Goal: Check status: Check status

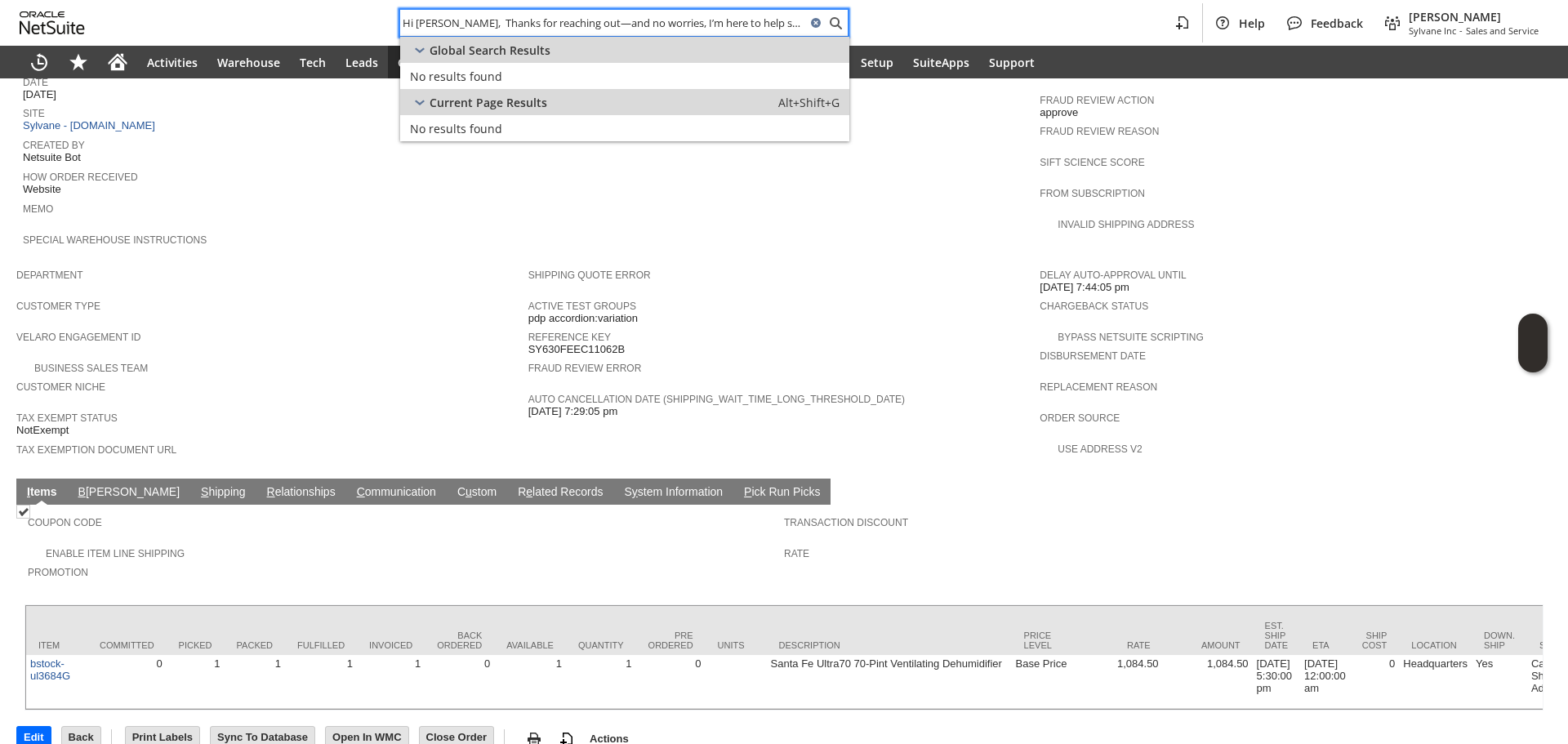
paste input "SY6732CE9F25C01"
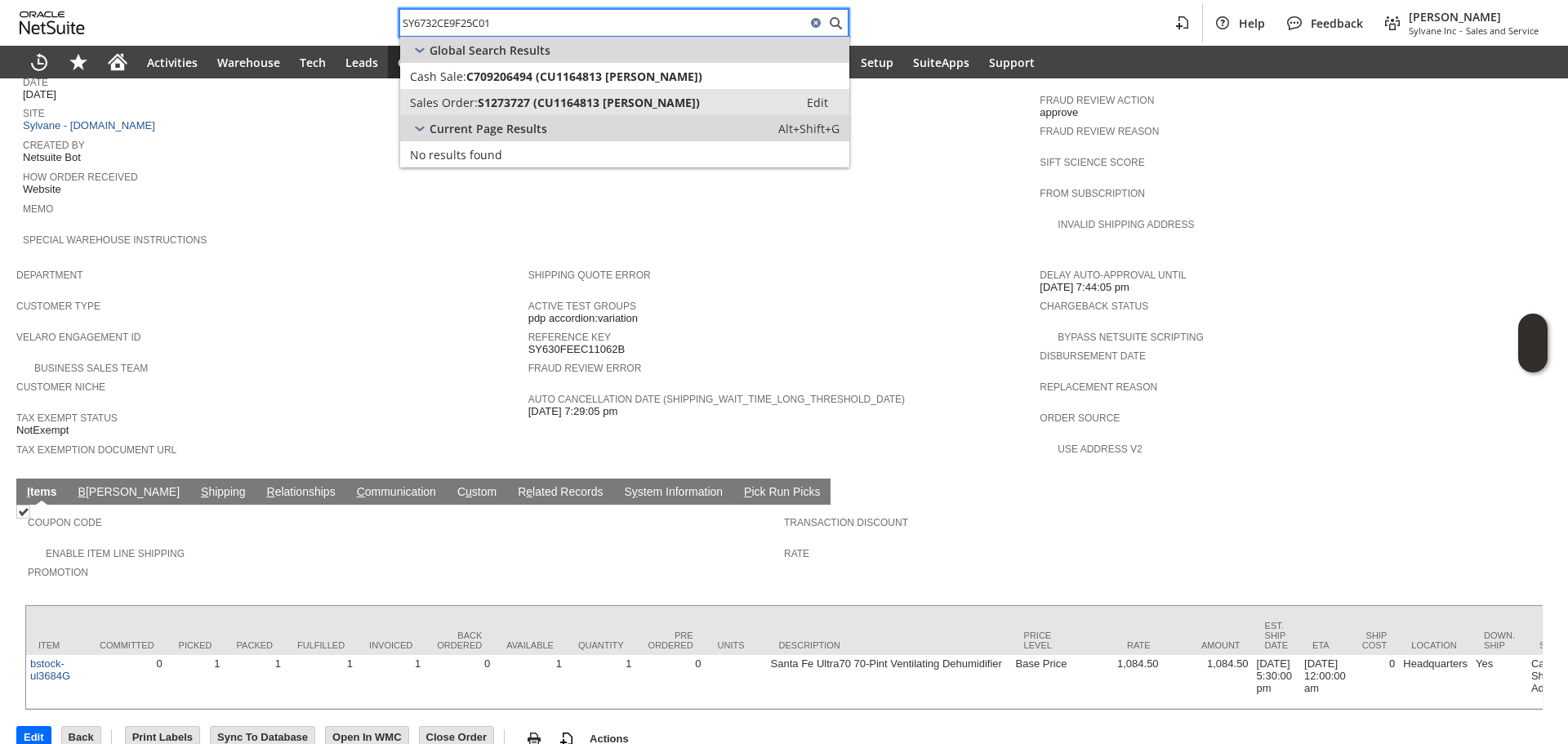
type input "SY6732CE9F25C01"
click at [530, 110] on link "Sales Order: S1273727 (CU1164813 [PERSON_NAME]) Edit" at bounding box center [625, 102] width 449 height 26
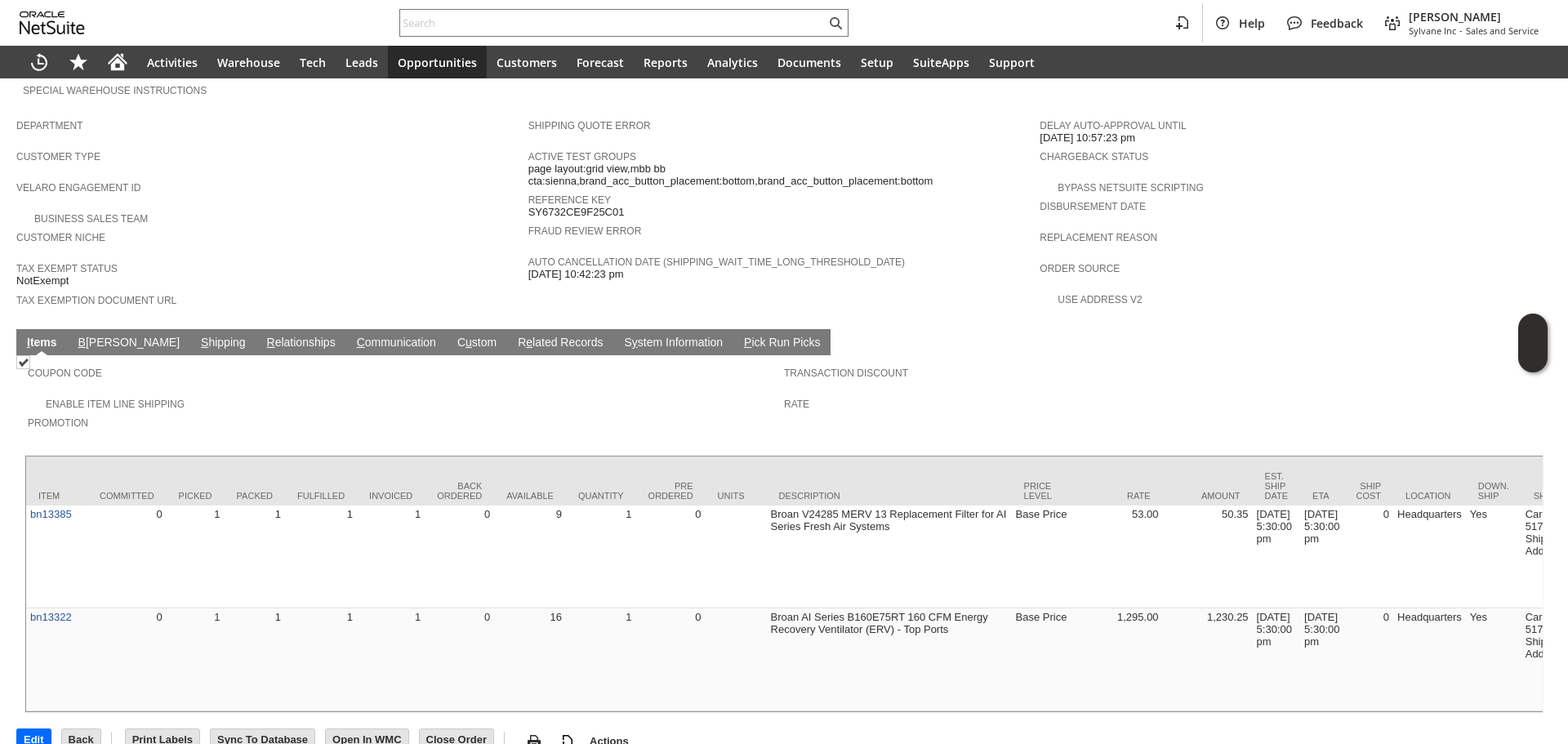
scroll to position [895, 0]
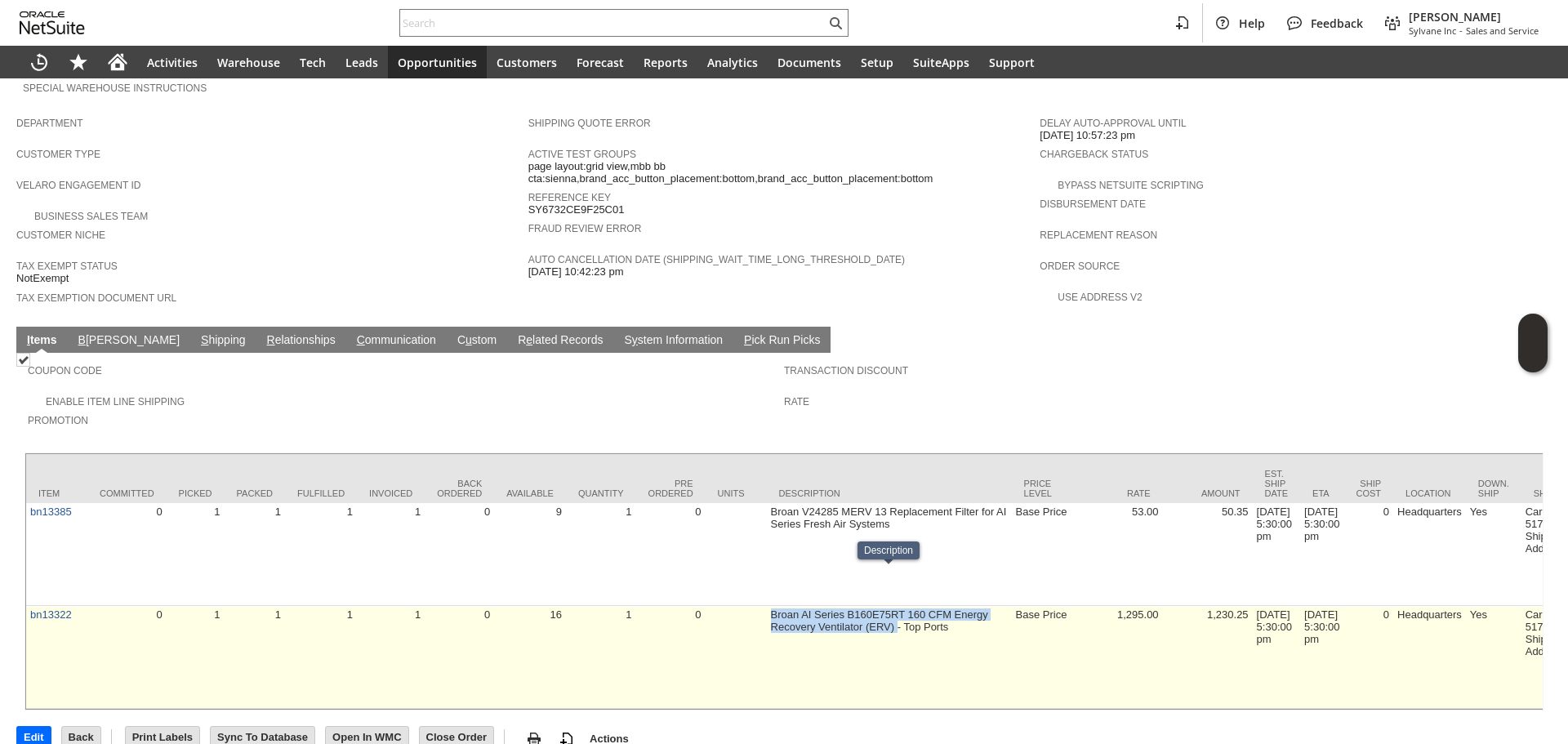
copy td "Broan AI Series B160E75RT 160 CFM Energy Recovery Ventilator (ERV)"
drag, startPoint x: 767, startPoint y: 579, endPoint x: 896, endPoint y: 588, distance: 129.3
click at [896, 606] on td "Broan AI Series B160E75RT 160 CFM Energy Recovery Ventilator (ERV) - Top Ports" at bounding box center [889, 656] width 245 height 103
copy link "bn13322"
drag, startPoint x: 71, startPoint y: 598, endPoint x: 29, endPoint y: 599, distance: 42.0
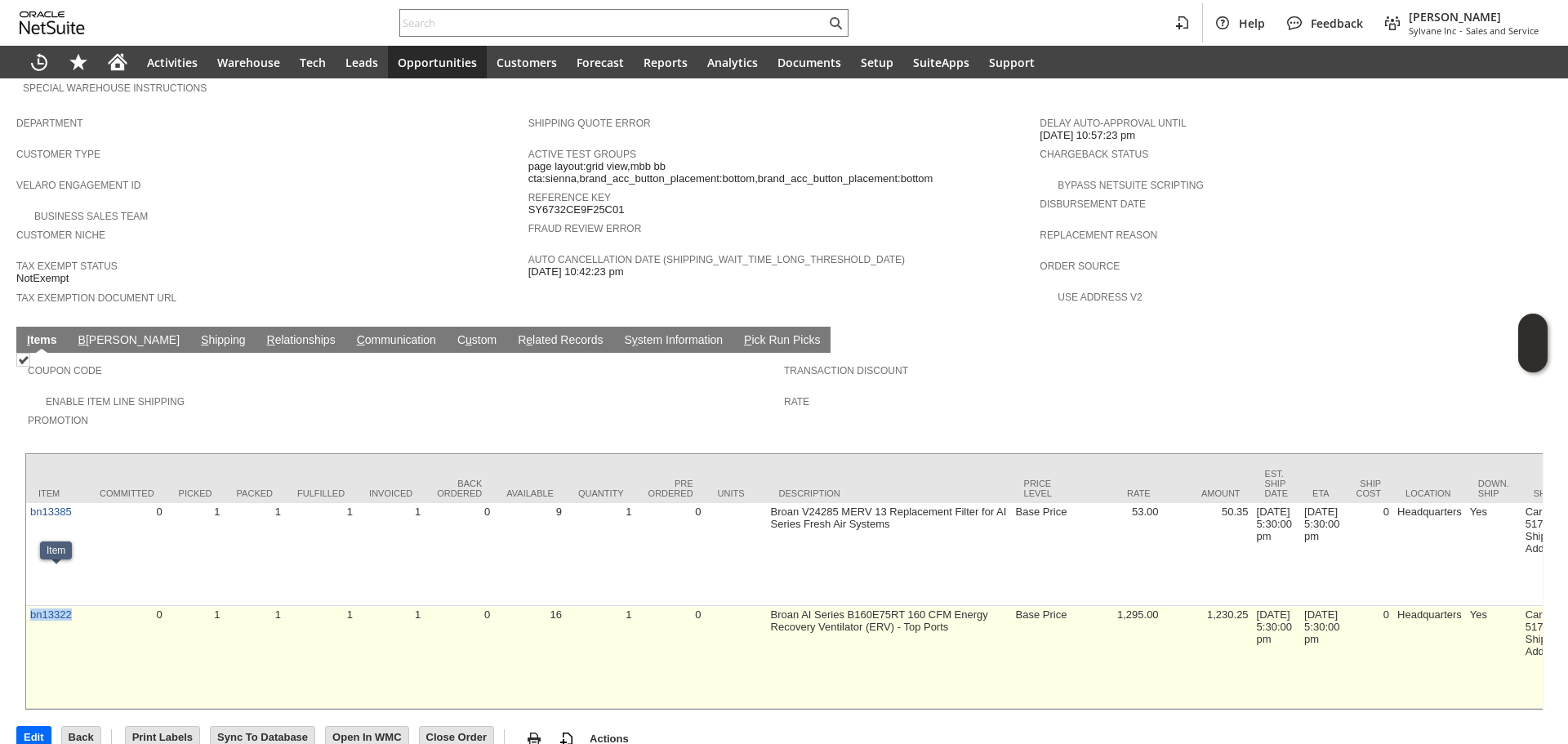
click at [29, 606] on td "bn13322" at bounding box center [56, 656] width 62 height 103
drag, startPoint x: 932, startPoint y: 606, endPoint x: 759, endPoint y: 573, distance: 176.1
click at [759, 606] on td at bounding box center [736, 656] width 62 height 103
drag, startPoint x: 770, startPoint y: 571, endPoint x: 947, endPoint y: 590, distance: 178.0
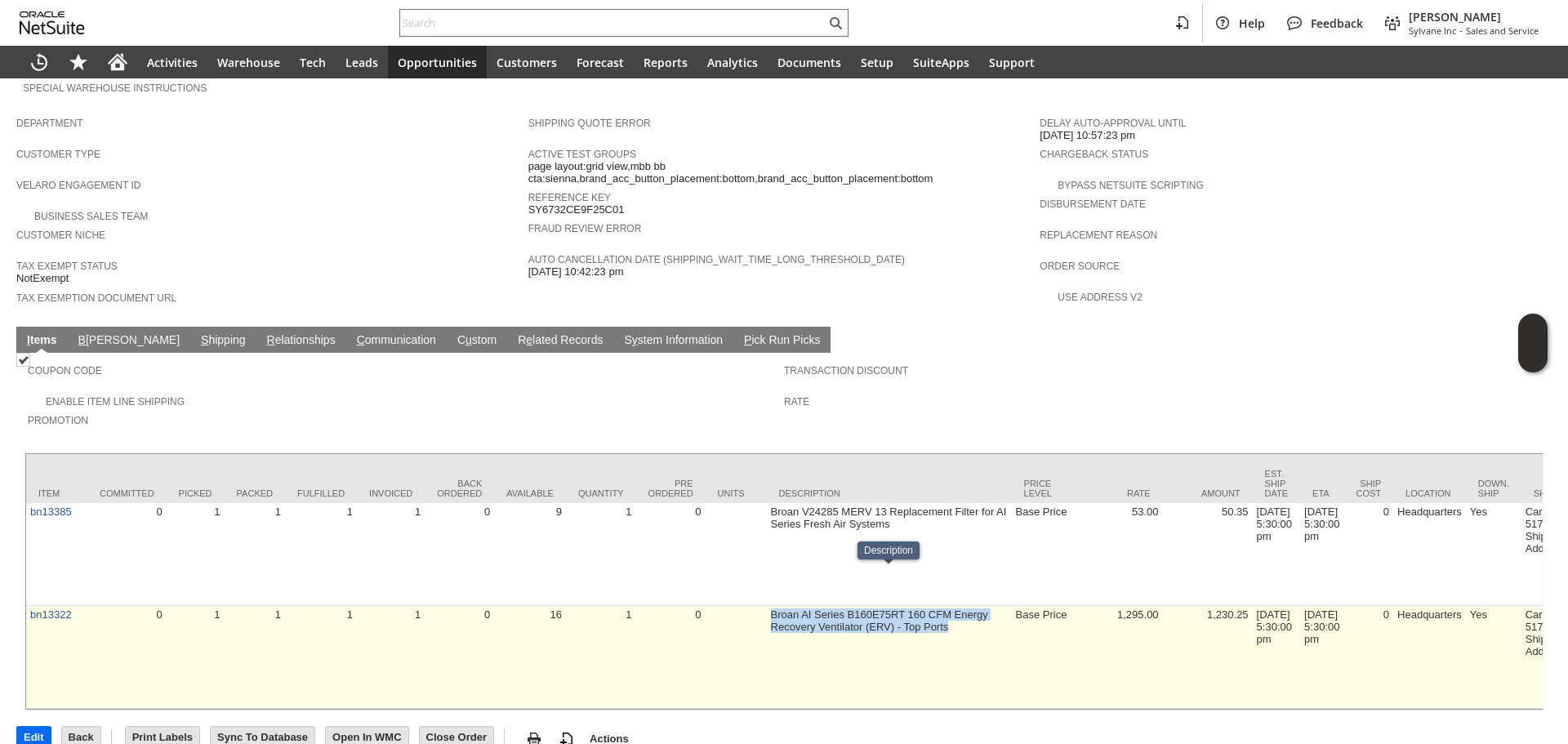
click at [947, 606] on td "Broan AI Series B160E75RT 160 CFM Energy Recovery Ventilator (ERV) - Top Ports" at bounding box center [889, 656] width 245 height 103
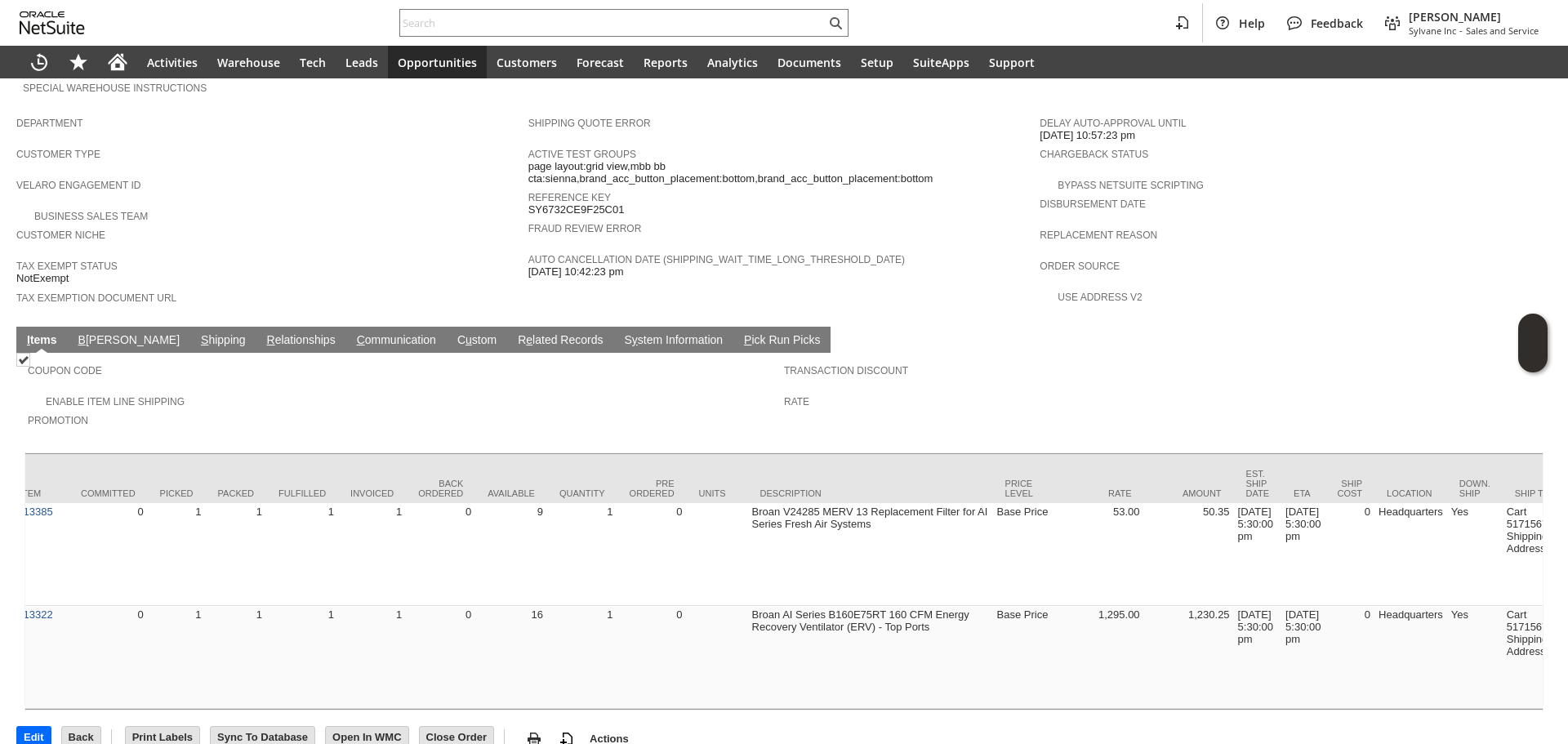
scroll to position [0, 0]
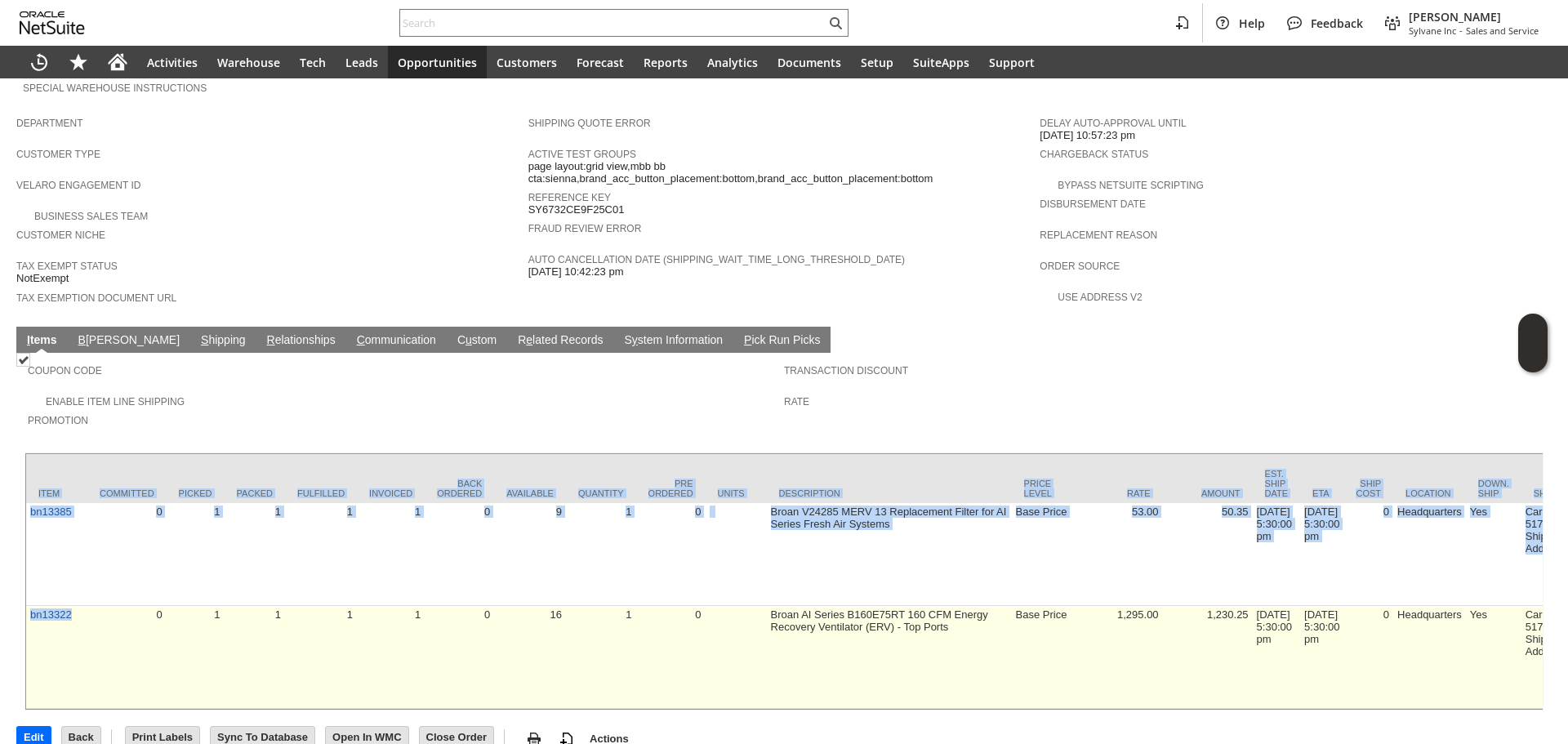
drag, startPoint x: 15, startPoint y: 593, endPoint x: 71, endPoint y: 587, distance: 56.3
click at [71, 587] on div "Coupon Code Enable Item Line Shipping Promotion Transaction Discount Rate Item …" at bounding box center [784, 531] width 1536 height 357
click at [71, 606] on td "bn13322" at bounding box center [56, 656] width 62 height 103
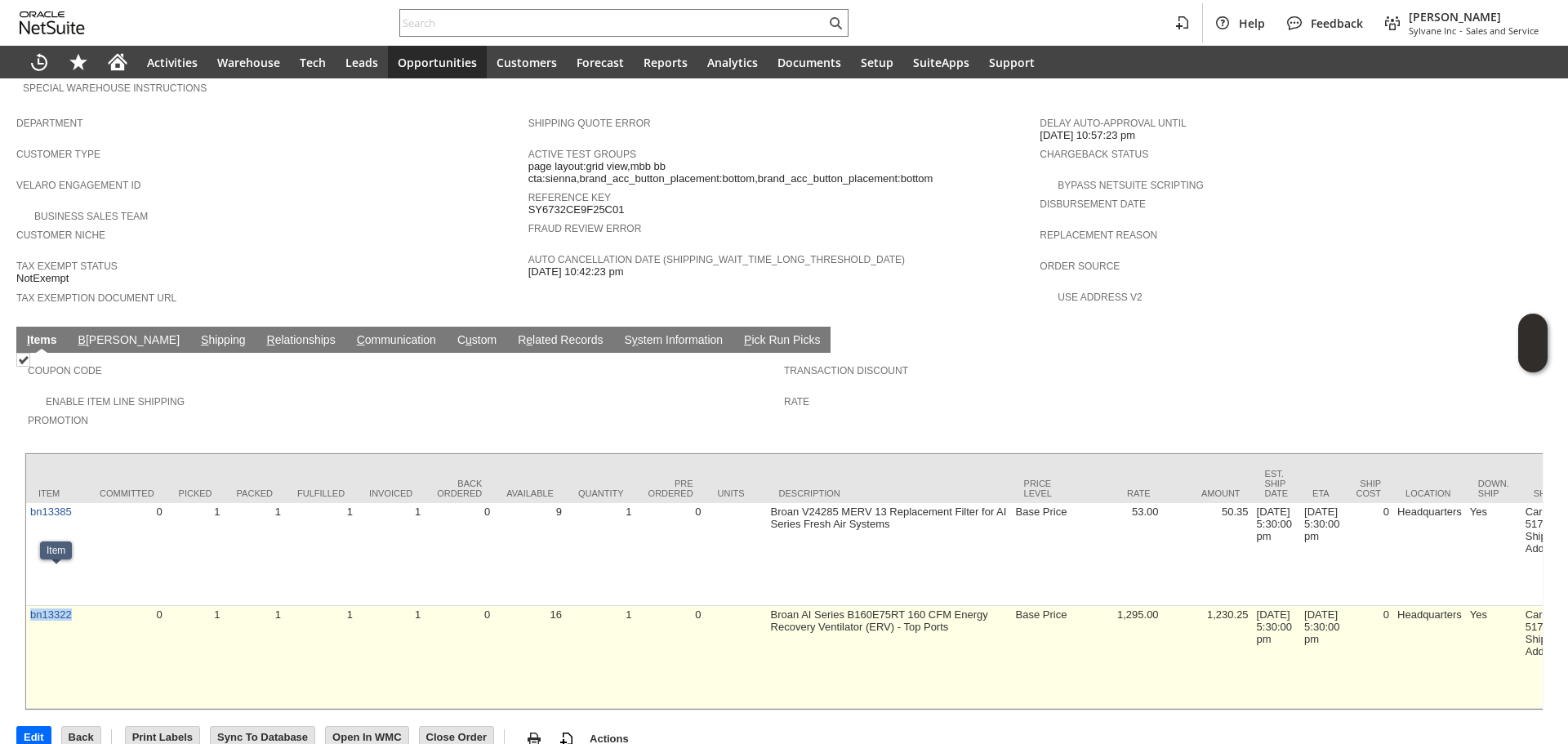
drag, startPoint x: 76, startPoint y: 587, endPoint x: 26, endPoint y: 588, distance: 50.0
click at [26, 606] on td "bn13322" at bounding box center [56, 656] width 62 height 103
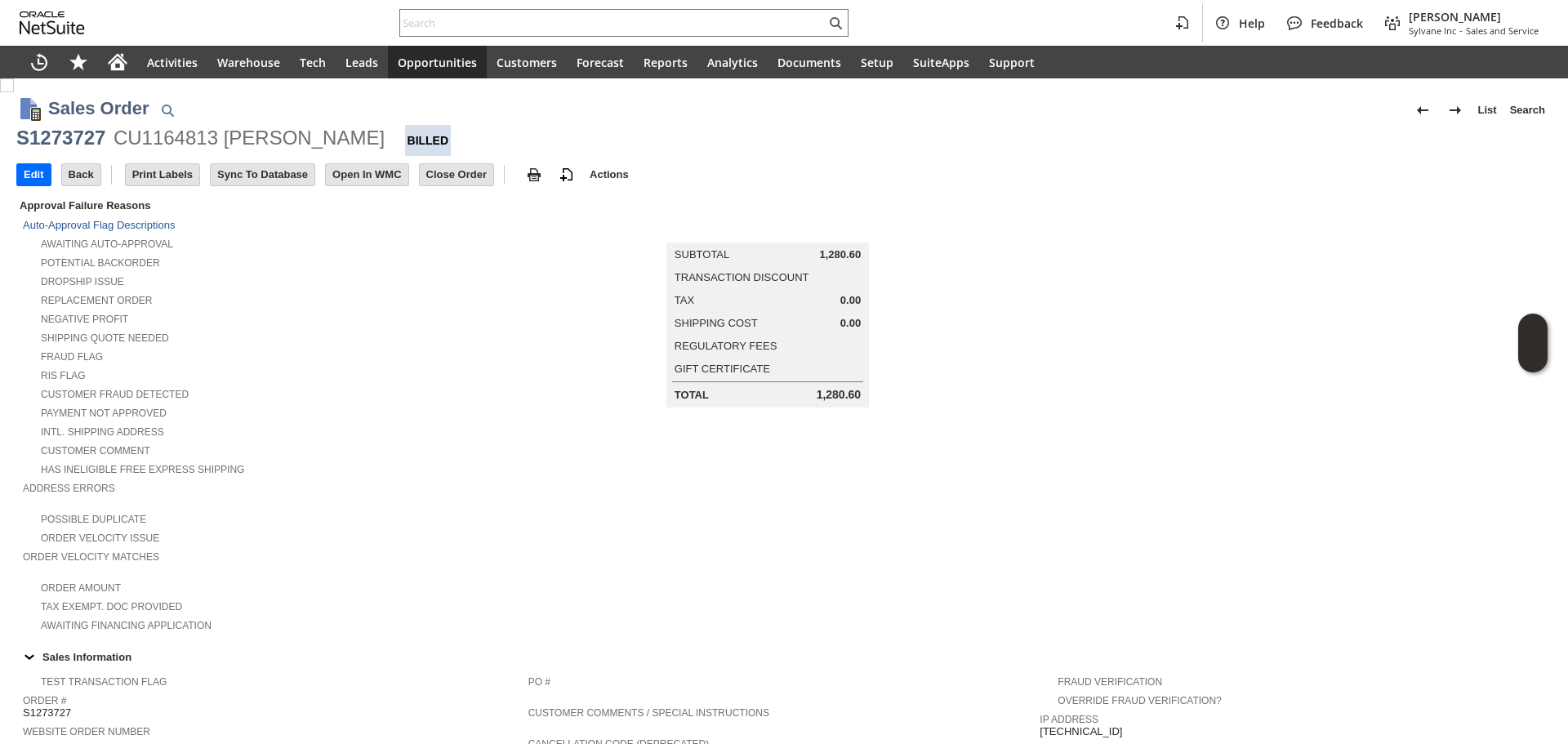
click at [95, 157] on div "Edit Back New Make Copy Print Print Picking Ticket" at bounding box center [784, 176] width 1536 height 40
click at [101, 135] on div "S1273727" at bounding box center [61, 138] width 89 height 26
copy div "S1273727"
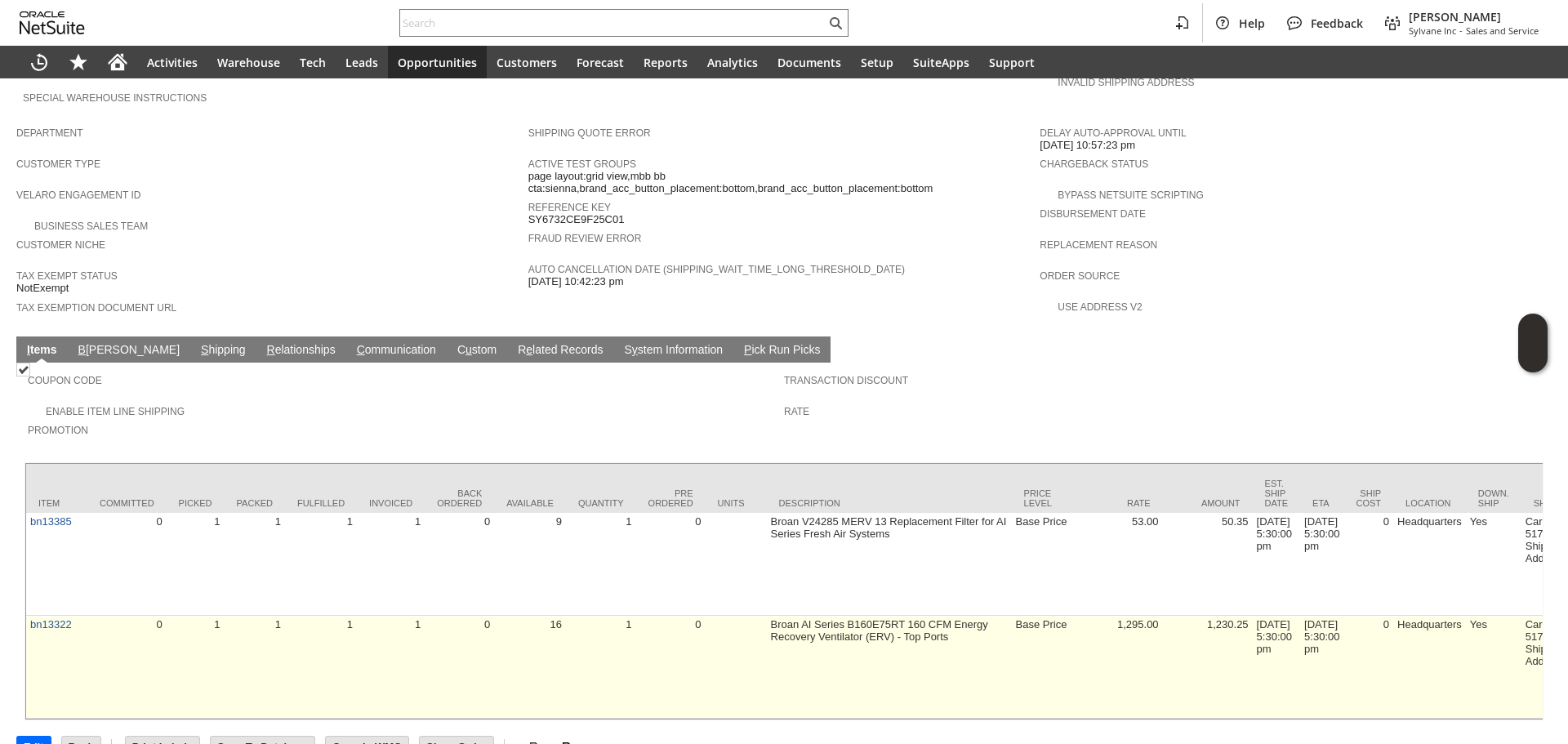
scroll to position [895, 0]
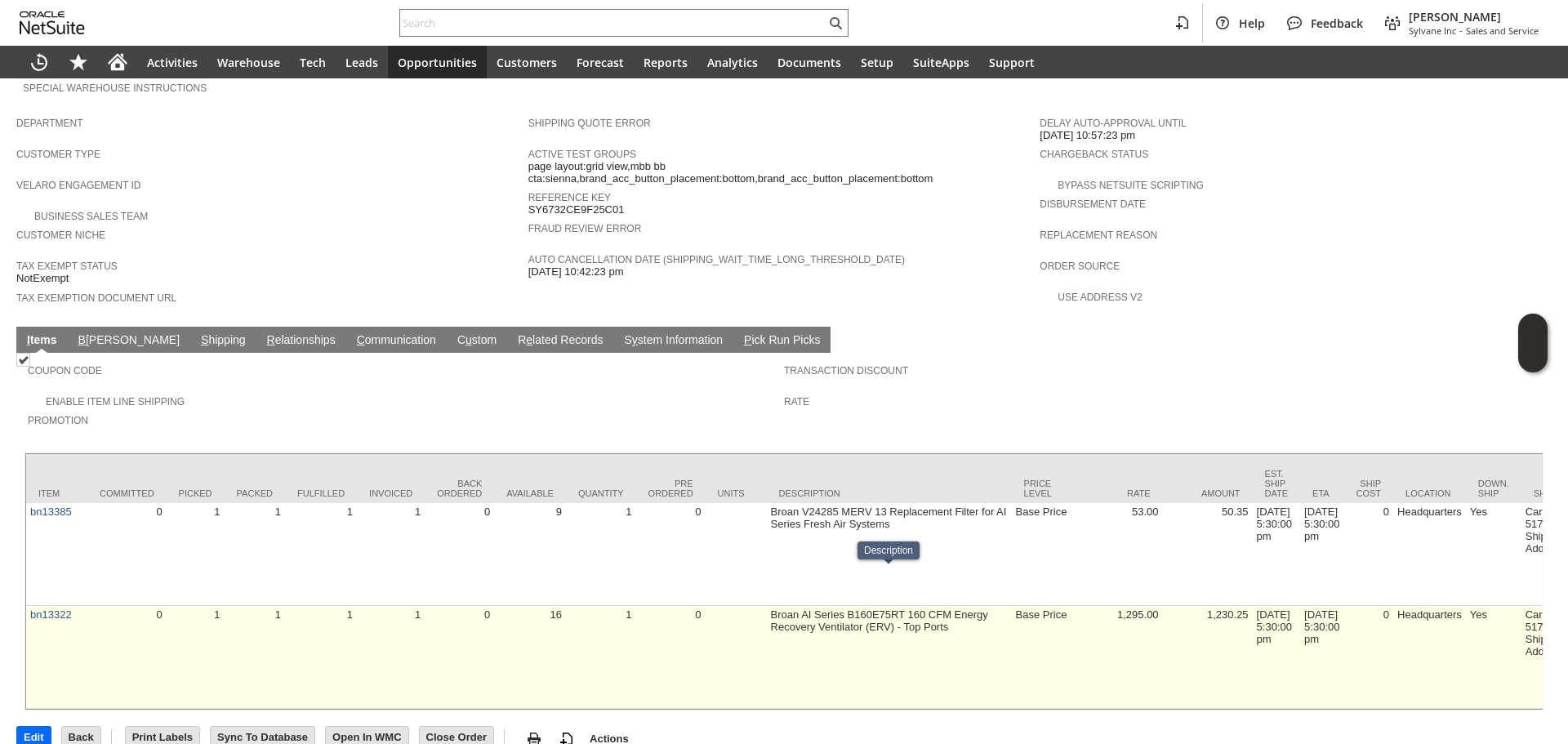
click at [868, 606] on td "Broan AI Series B160E75RT 160 CFM Energy Recovery Ventilator (ERV) - Top Ports" at bounding box center [889, 656] width 245 height 103
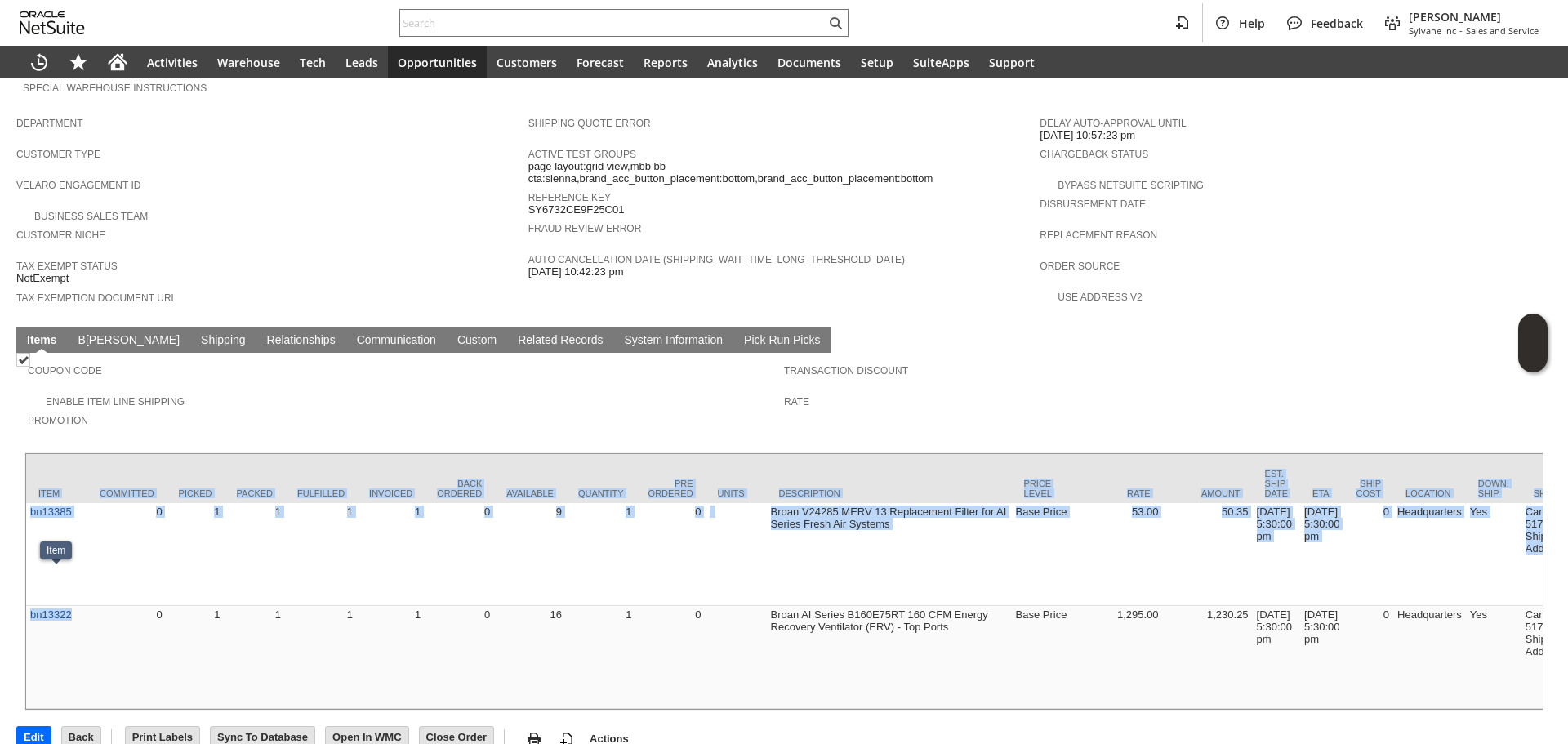
drag, startPoint x: 76, startPoint y: 591, endPoint x: 21, endPoint y: 588, distance: 55.1
click at [21, 588] on div "Coupon Code Enable Item Line Shipping Promotion Transaction Discount Rate Item …" at bounding box center [784, 531] width 1536 height 357
